Goal: Transaction & Acquisition: Purchase product/service

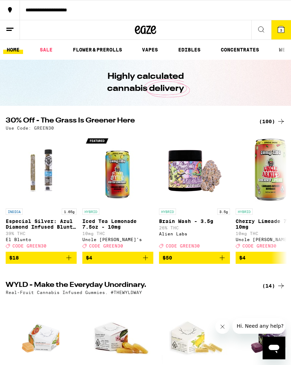
click at [268, 120] on div "(100)" at bounding box center [272, 121] width 26 height 9
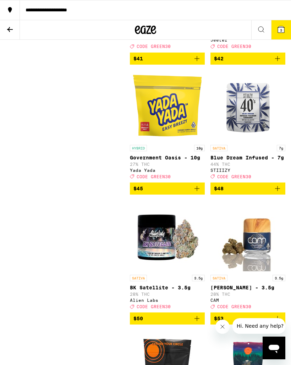
scroll to position [5953, 0]
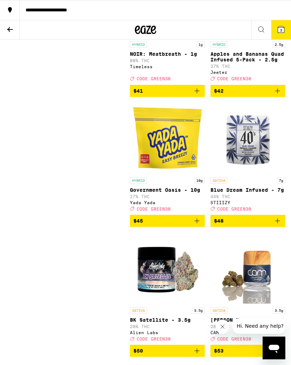
click at [12, 29] on icon at bounding box center [10, 29] width 6 height 5
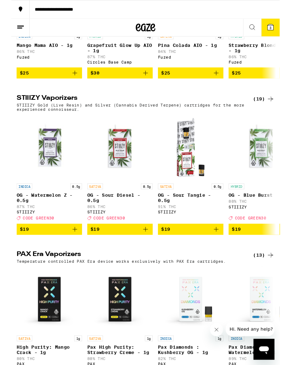
scroll to position [1378, 0]
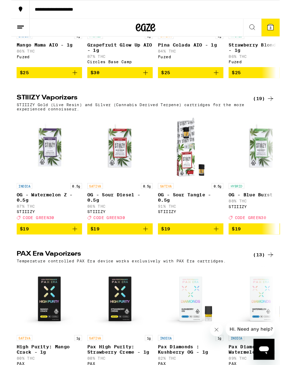
click at [271, 111] on div "(19)" at bounding box center [273, 107] width 23 height 9
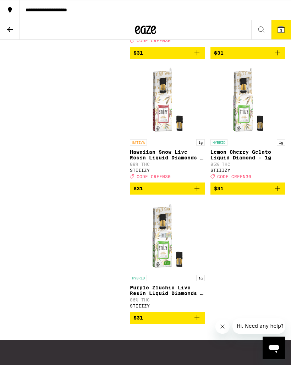
scroll to position [1102, 0]
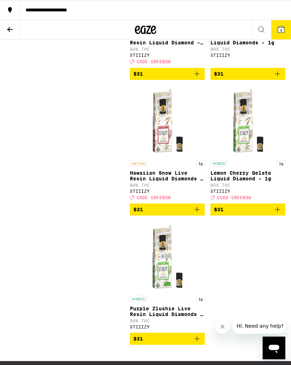
click at [280, 214] on icon "Add to bag" at bounding box center [277, 209] width 9 height 9
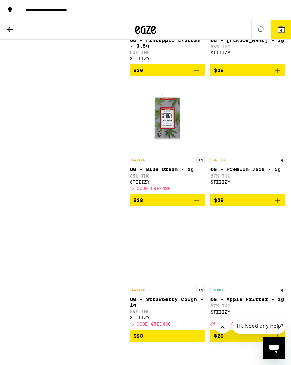
scroll to position [440, 0]
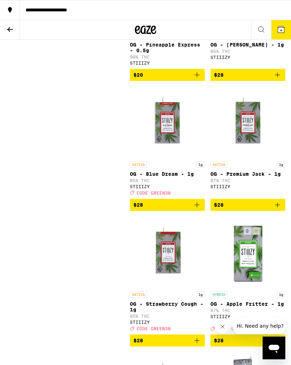
click at [13, 29] on icon at bounding box center [10, 29] width 9 height 9
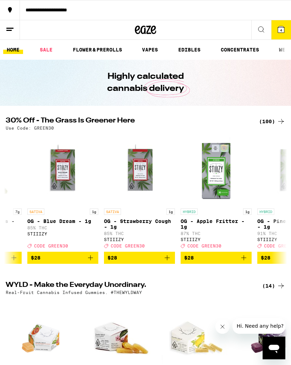
scroll to position [0, 3352]
click at [268, 125] on div "(100)" at bounding box center [272, 121] width 26 height 9
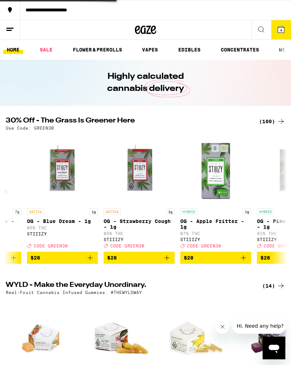
click at [281, 31] on span "4" at bounding box center [281, 30] width 2 height 4
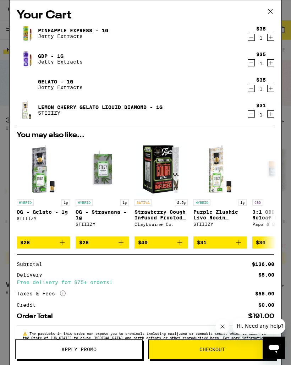
click at [251, 42] on icon "Decrement" at bounding box center [251, 37] width 6 height 9
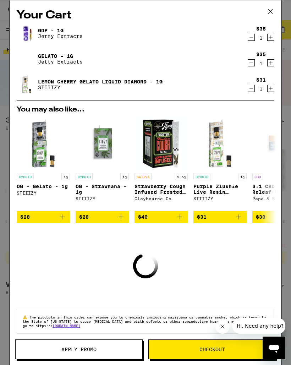
click at [253, 65] on icon "Decrement" at bounding box center [251, 63] width 6 height 9
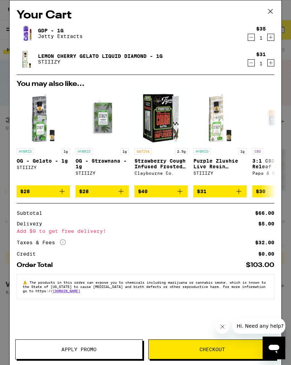
click at [273, 10] on icon at bounding box center [270, 11] width 11 height 11
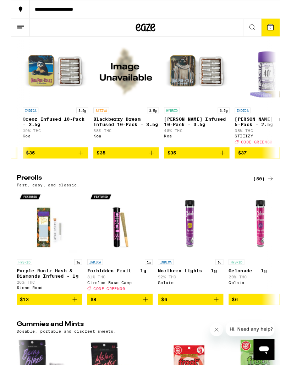
scroll to position [0, 2209]
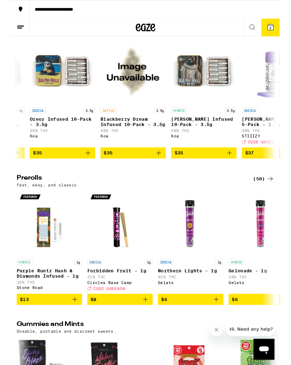
click at [158, 172] on button "$35" at bounding box center [132, 166] width 71 height 12
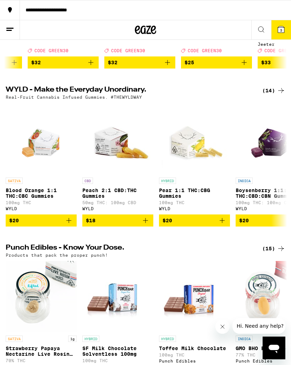
scroll to position [0, 0]
